Goal: Navigation & Orientation: Find specific page/section

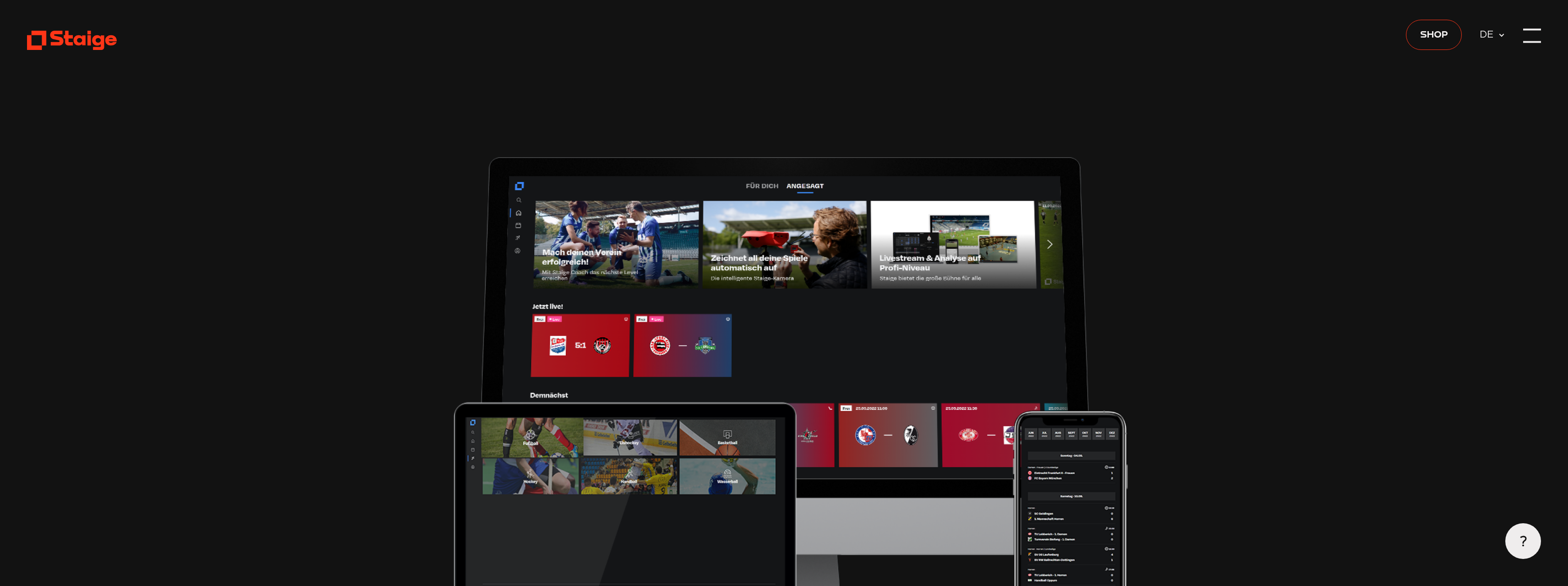
click at [40, 32] on use at bounding box center [73, 40] width 92 height 19
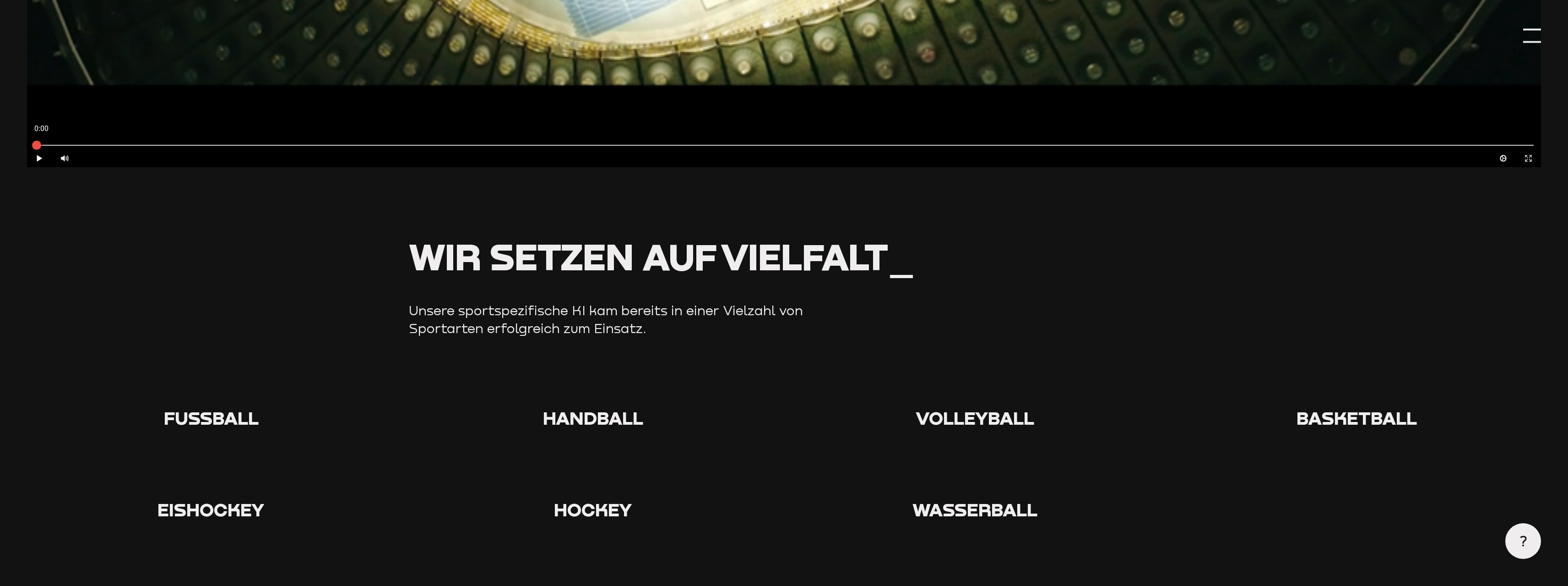
scroll to position [1328, 0]
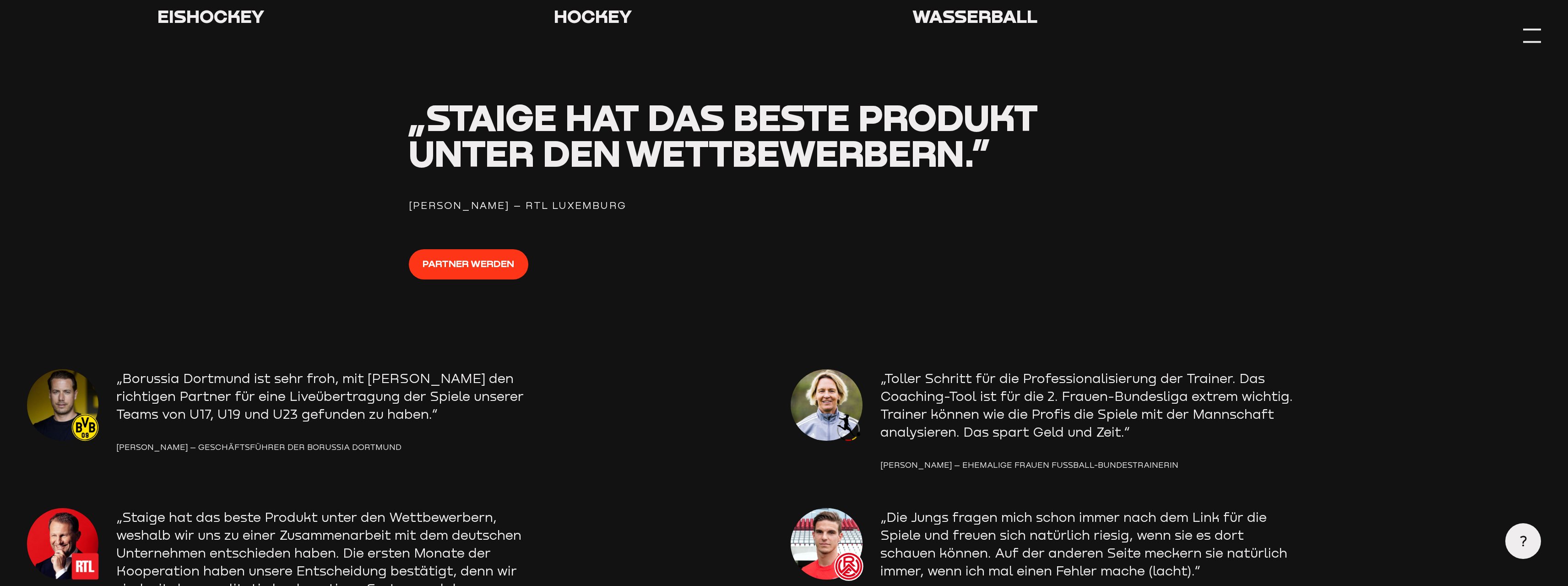
scroll to position [1512, 0]
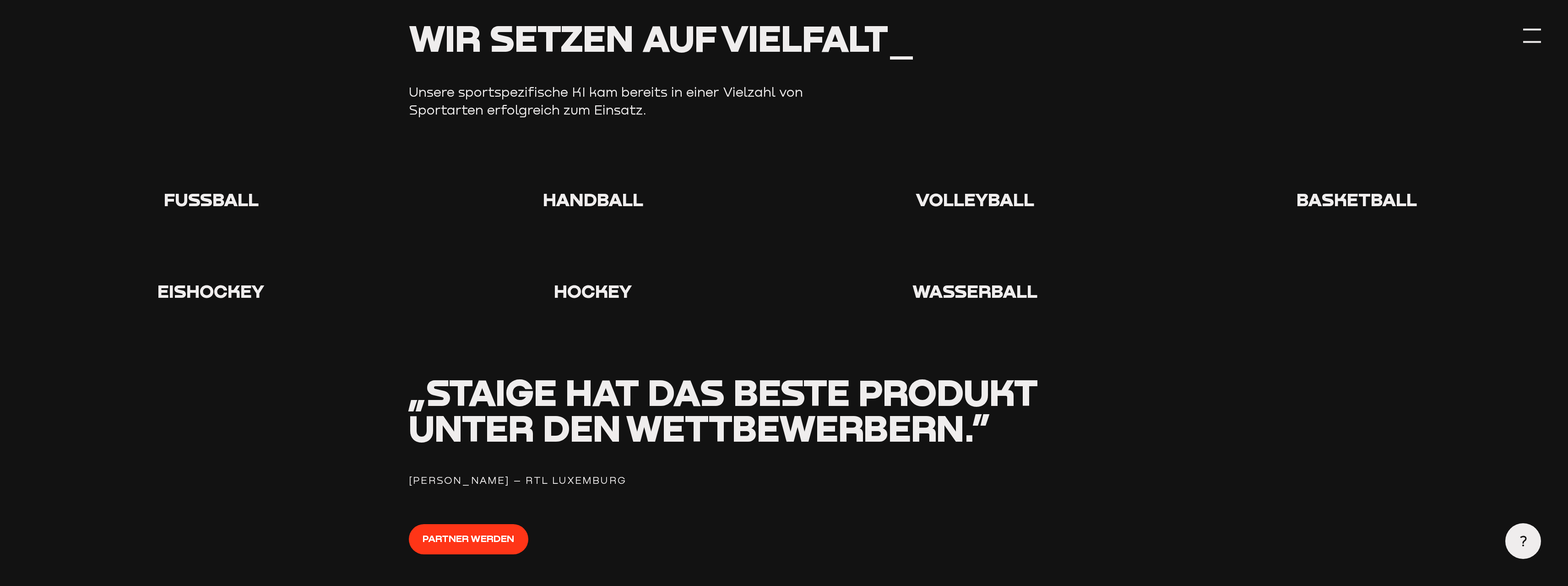
click at [205, 181] on icon at bounding box center [212, 170] width 30 height 30
click at [214, 206] on span "Fußball" at bounding box center [212, 198] width 95 height 23
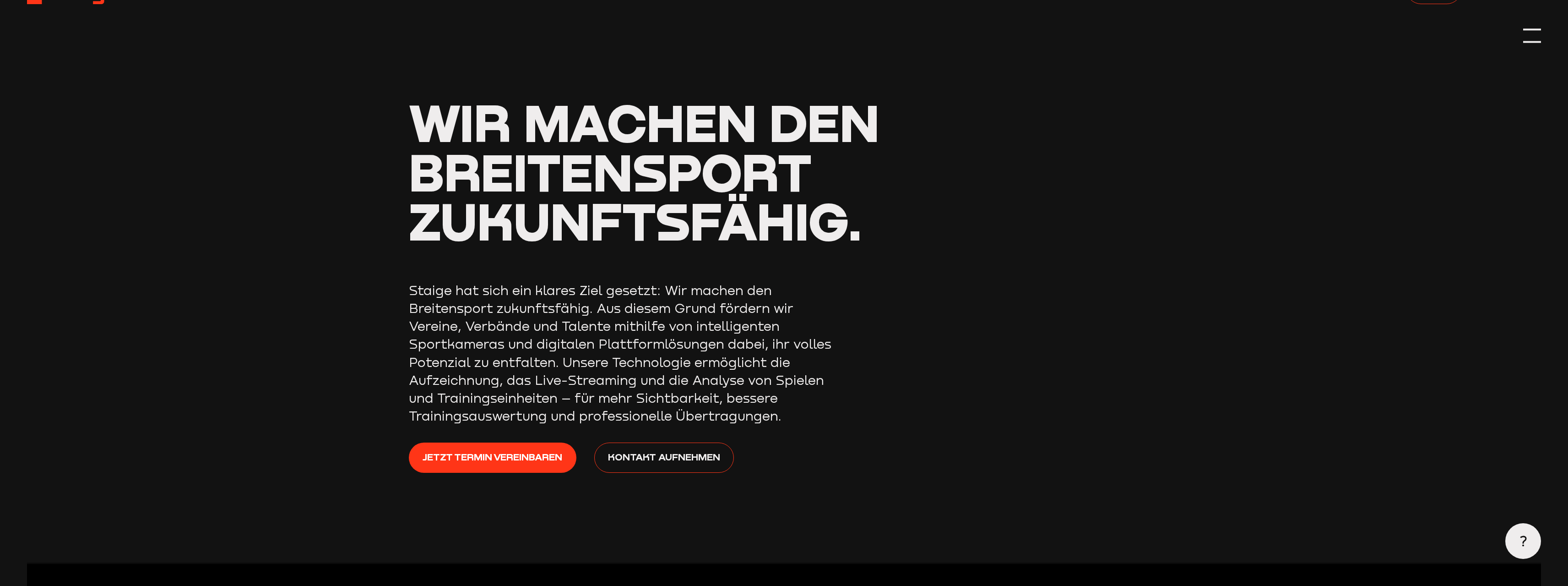
scroll to position [0, 0]
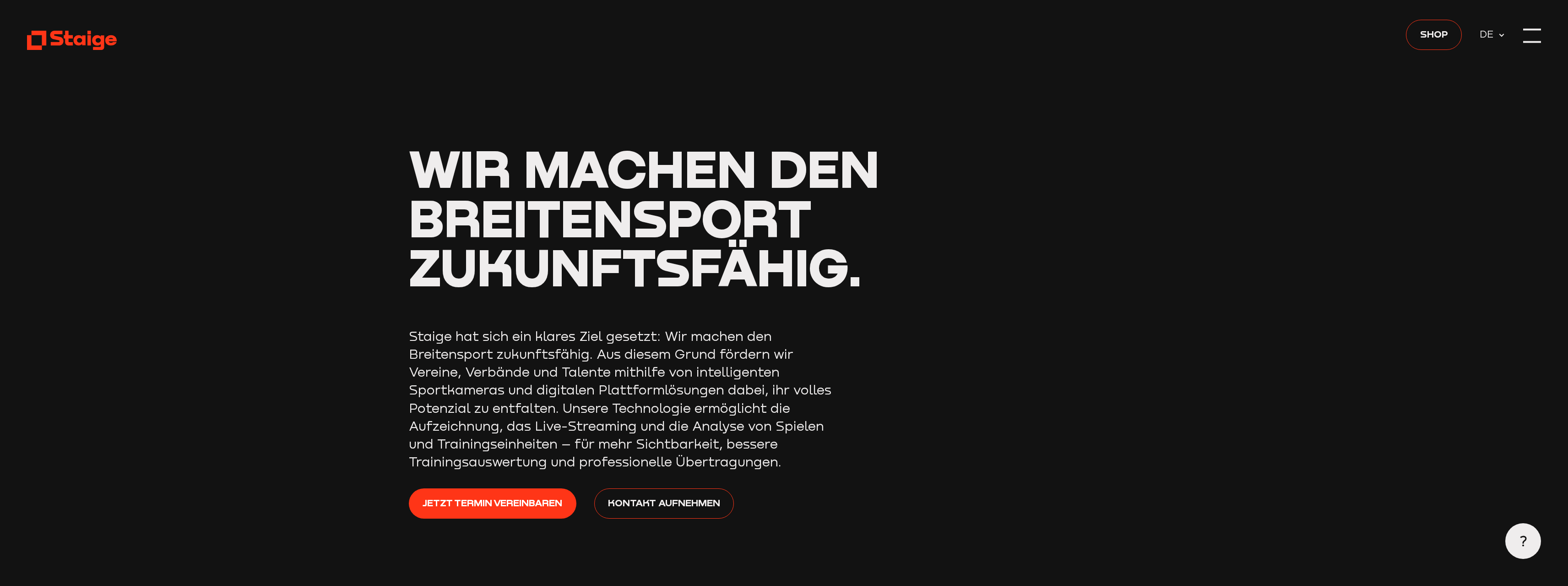
click at [72, 38] on use at bounding box center [73, 40] width 92 height 19
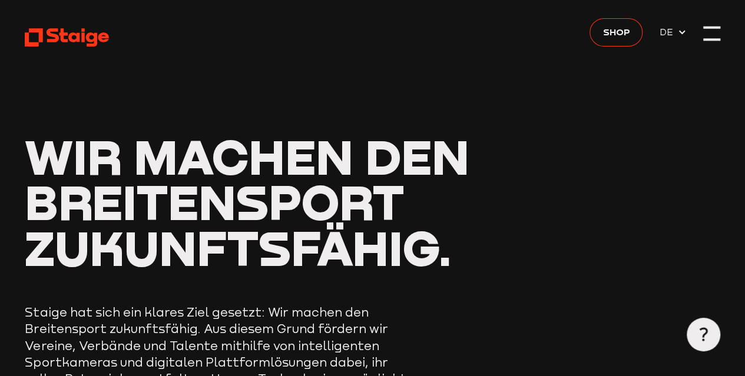
click at [712, 35] on div at bounding box center [711, 33] width 16 height 16
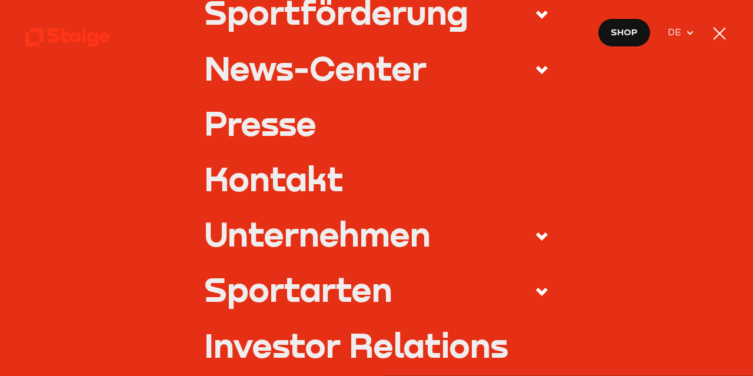
scroll to position [583, 0]
